Goal: Use online tool/utility

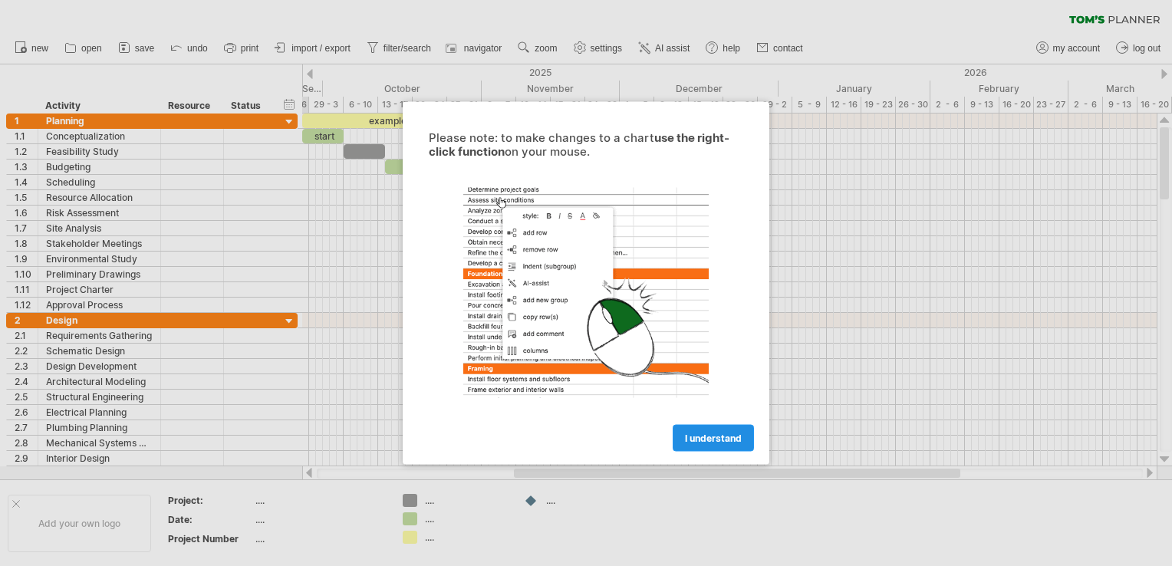
click at [708, 437] on span "I understand" at bounding box center [713, 439] width 57 height 12
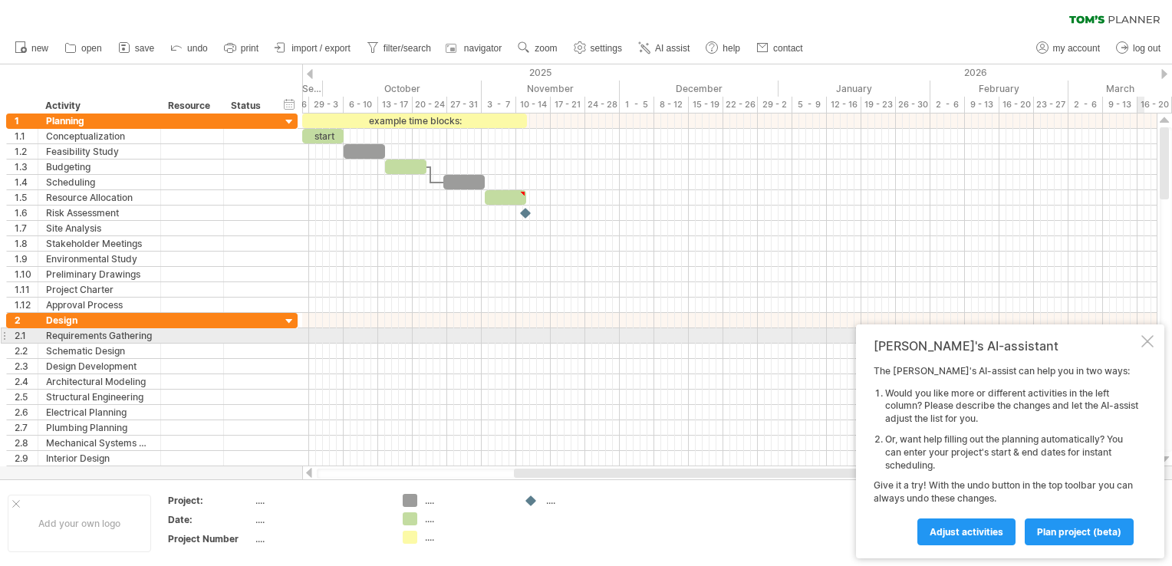
click at [1148, 337] on div at bounding box center [1147, 341] width 12 height 12
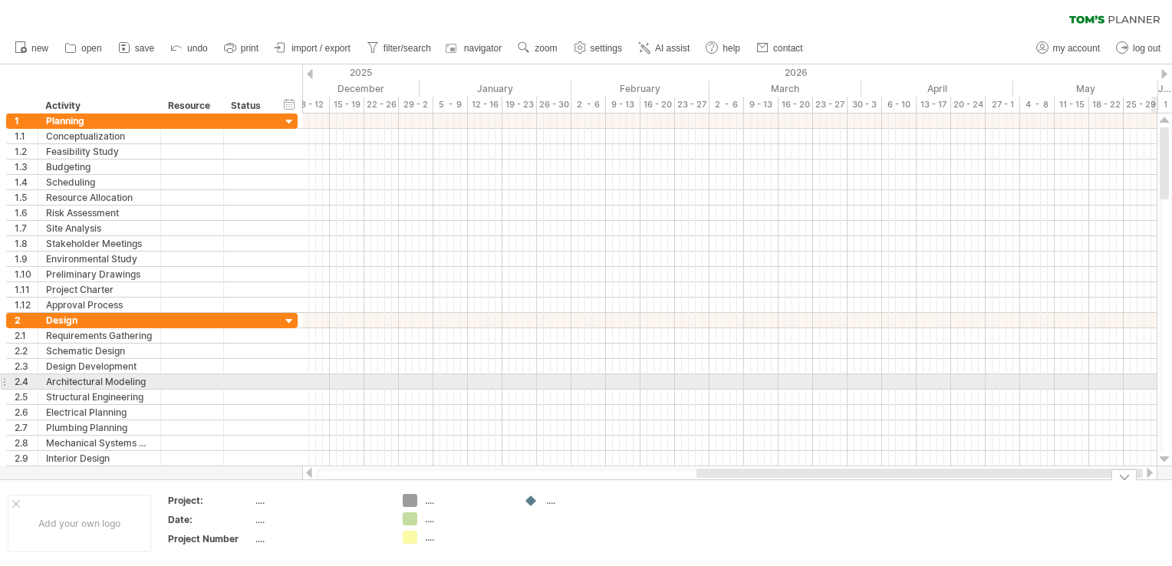
drag, startPoint x: 951, startPoint y: 468, endPoint x: 1308, endPoint y: 344, distance: 377.7
click at [1171, 344] on html "progress(100%) Trying to reach [DOMAIN_NAME] Connected again... 0% clear filter…" at bounding box center [586, 284] width 1172 height 569
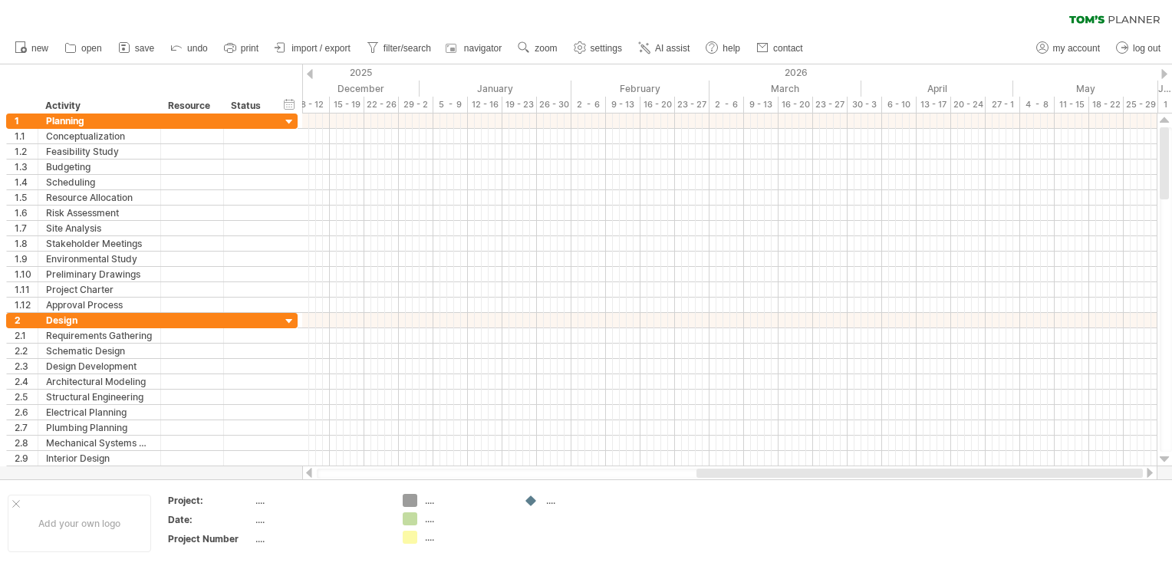
click at [1164, 70] on div at bounding box center [1164, 74] width 6 height 10
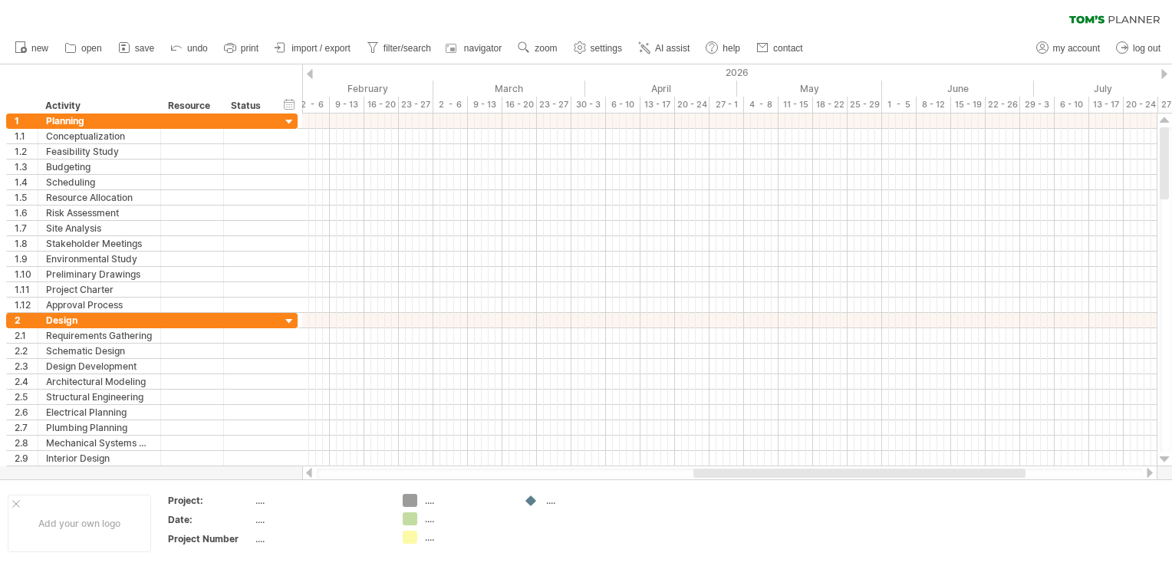
click at [1164, 70] on div at bounding box center [1164, 74] width 6 height 10
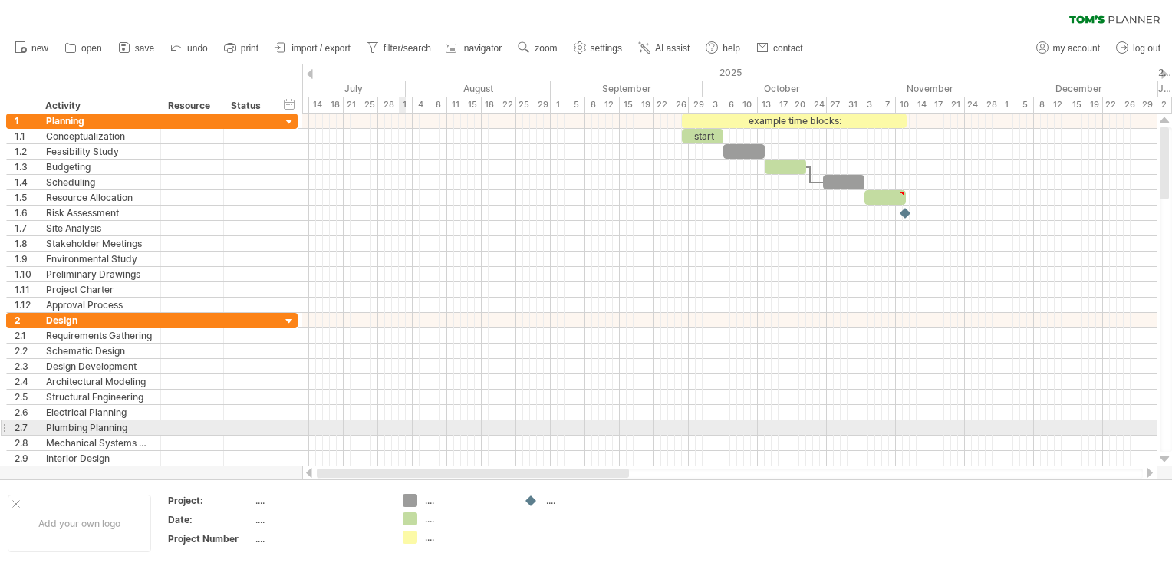
drag, startPoint x: 955, startPoint y: 473, endPoint x: 259, endPoint y: 423, distance: 698.3
click at [259, 423] on div "Trying to reach [DOMAIN_NAME] Connected again... 0% clear filter new 1" at bounding box center [586, 283] width 1172 height 566
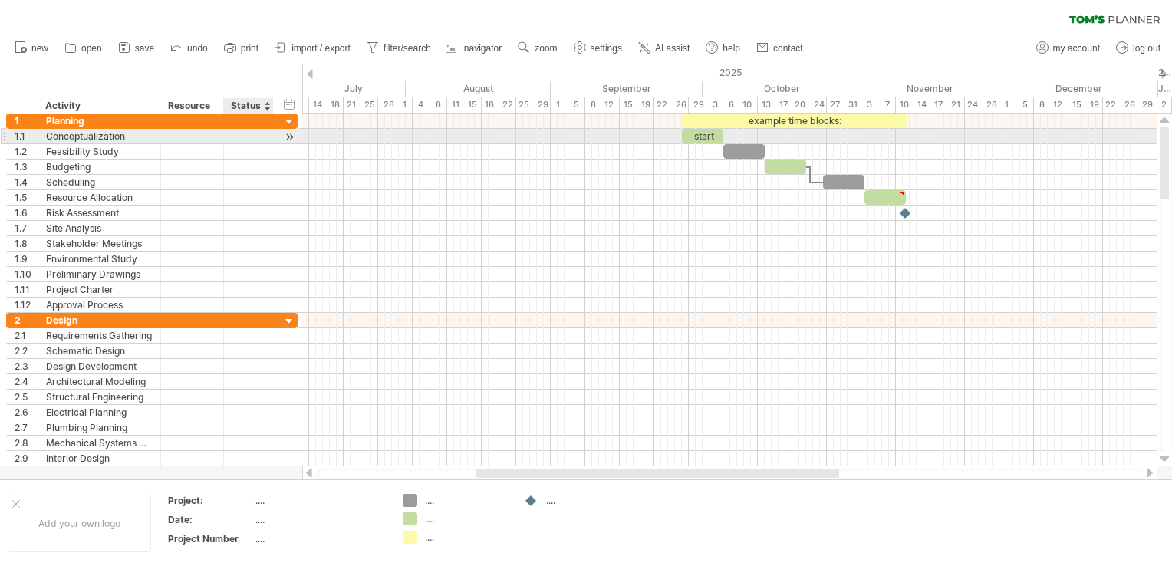
click at [266, 133] on div at bounding box center [249, 136] width 50 height 15
click at [263, 137] on div at bounding box center [249, 136] width 34 height 15
click at [263, 137] on input "text" at bounding box center [249, 136] width 34 height 15
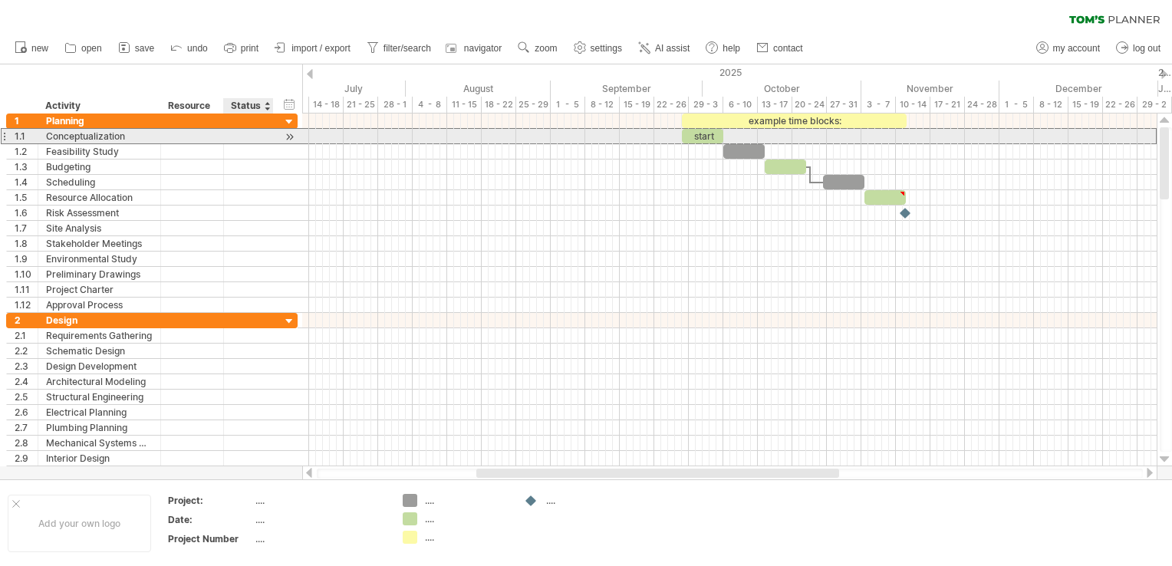
click at [263, 137] on input "text" at bounding box center [249, 136] width 34 height 15
click at [433, 132] on div at bounding box center [729, 136] width 855 height 15
